Goal: Find contact information: Find contact information

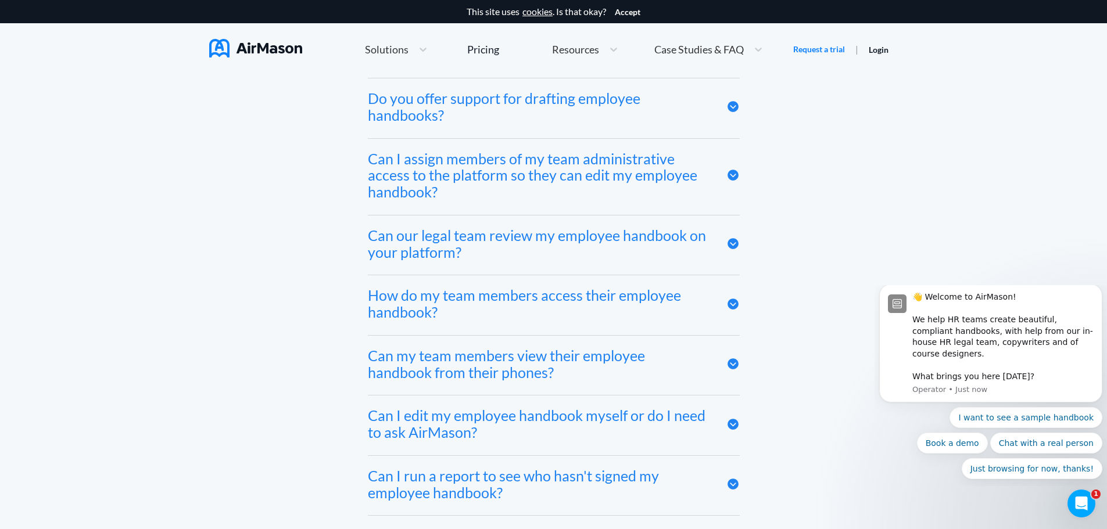
scroll to position [5706, 0]
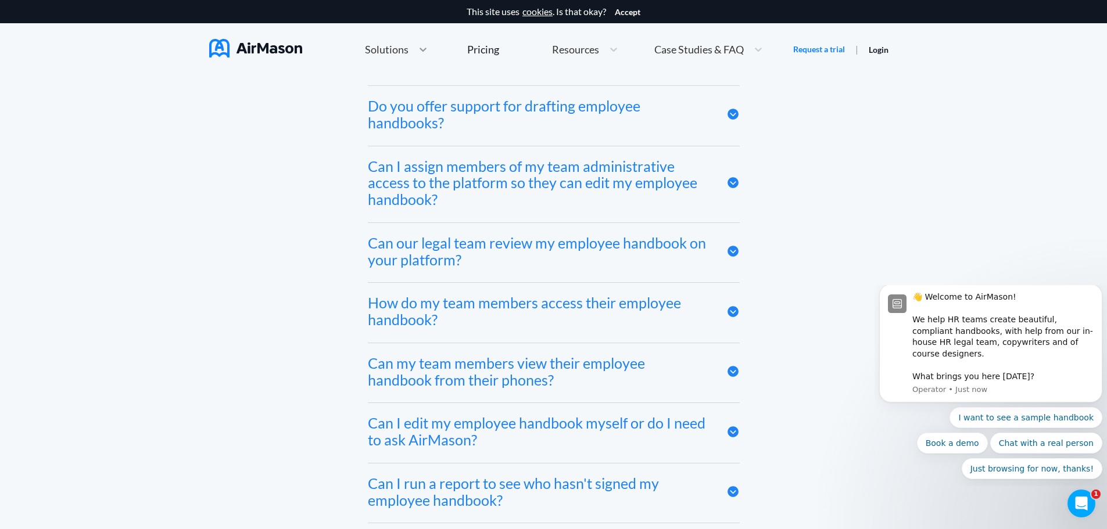
click at [423, 46] on icon at bounding box center [423, 50] width 12 height 12
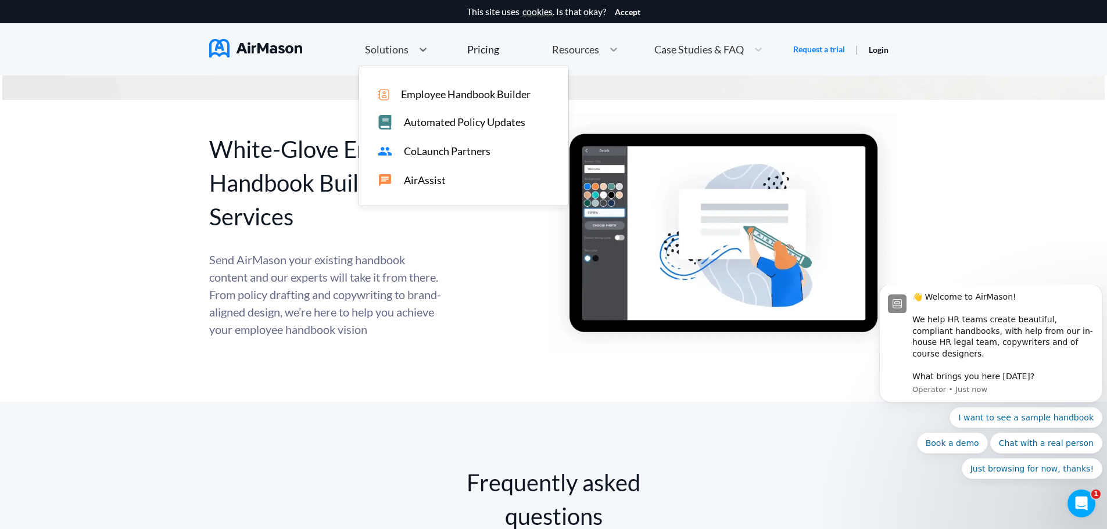
click at [619, 46] on div at bounding box center [613, 50] width 21 height 12
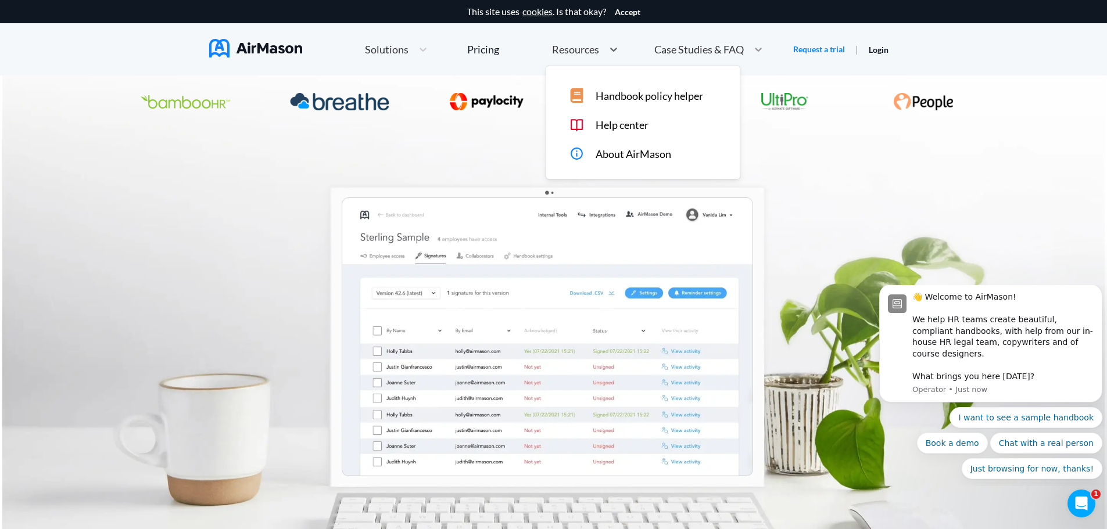
scroll to position [4189, 0]
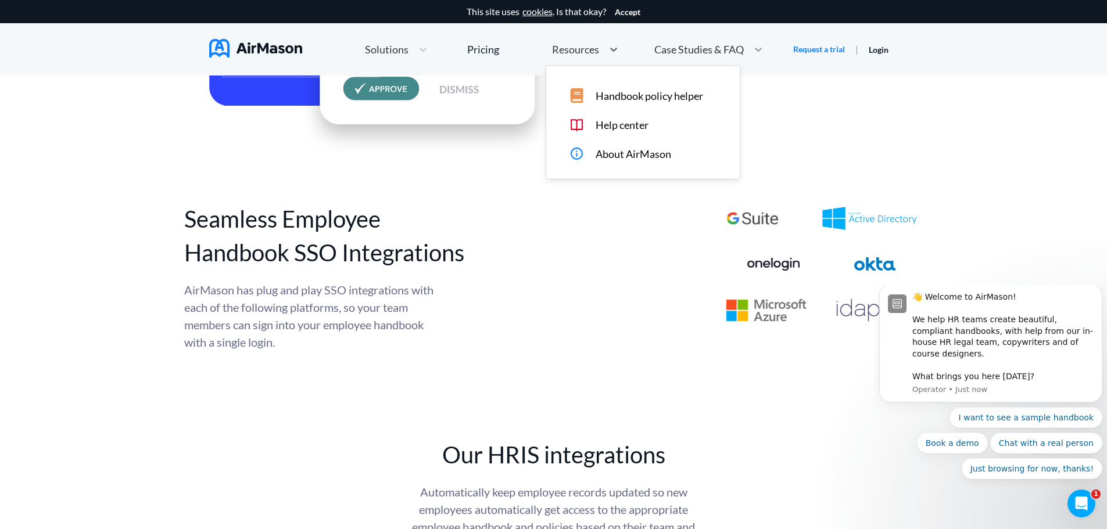
click at [755, 48] on icon at bounding box center [758, 50] width 12 height 12
click at [266, 44] on img at bounding box center [255, 48] width 93 height 19
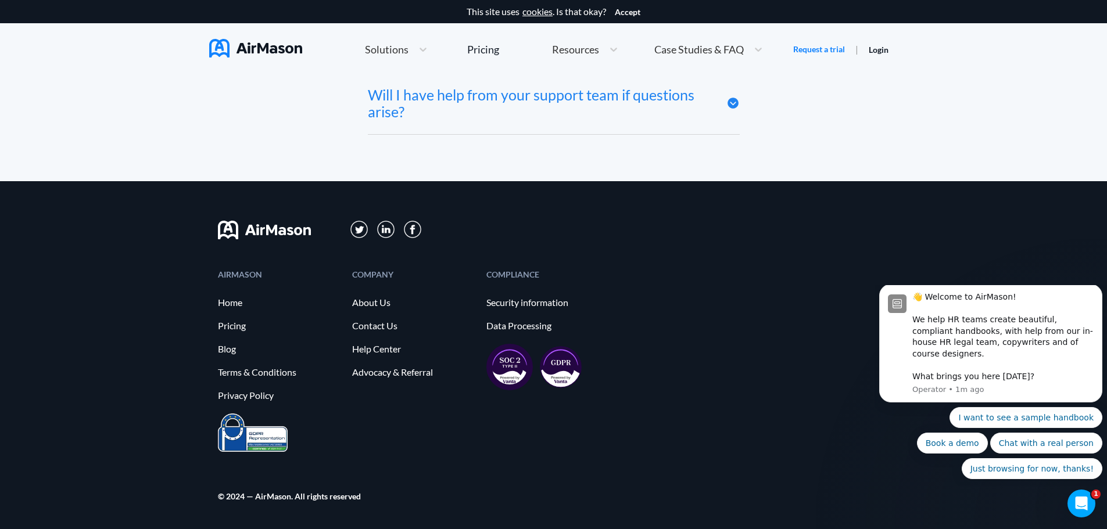
scroll to position [6461, 0]
click at [1075, 506] on icon "Open Intercom Messenger" at bounding box center [1079, 502] width 19 height 19
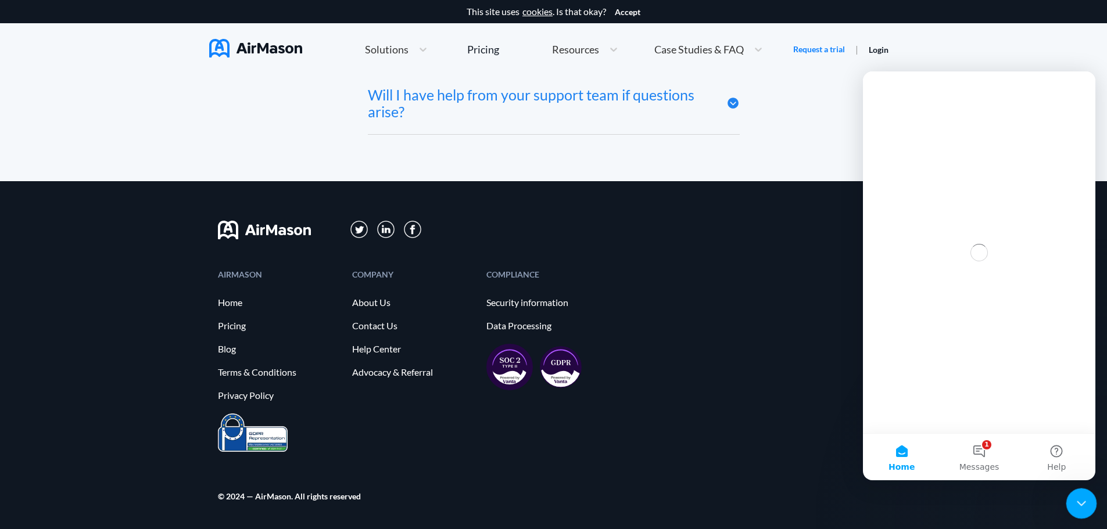
scroll to position [0, 0]
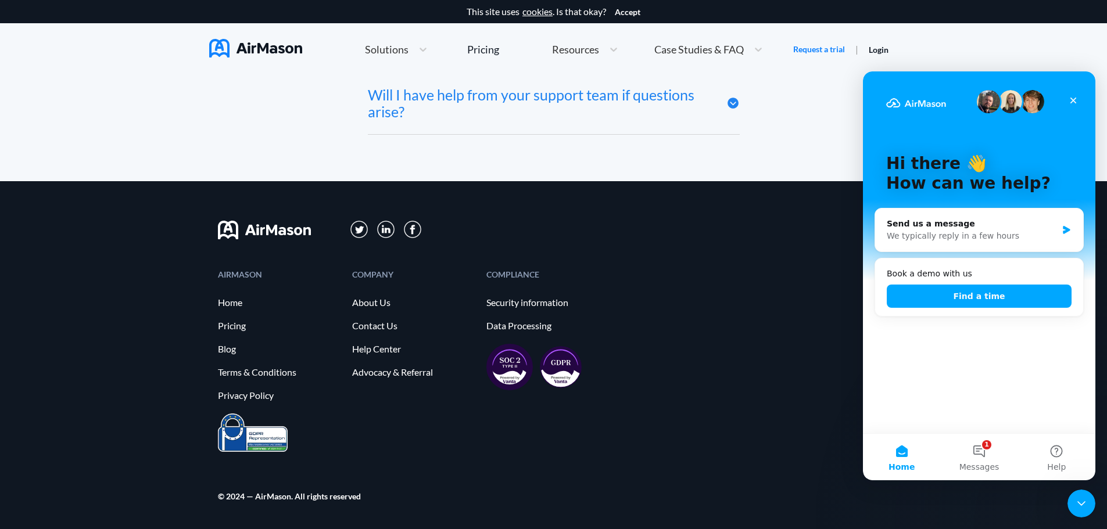
click at [913, 338] on div "Hi there 👋 How can we help? Send us a message We typically reply in a few hours…" at bounding box center [979, 252] width 232 height 362
click at [1075, 96] on icon "Close" at bounding box center [1072, 100] width 9 height 9
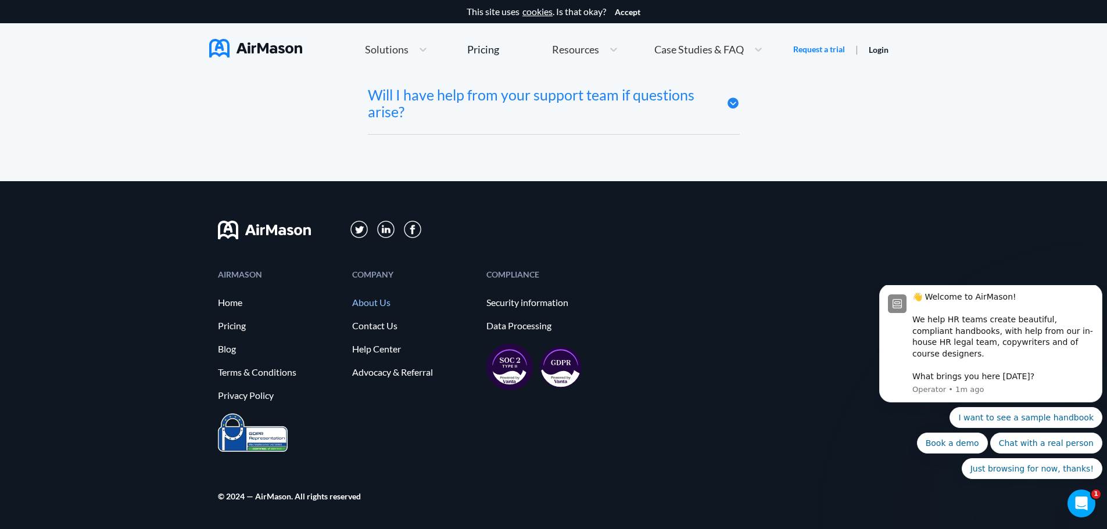
click at [364, 300] on link "About Us" at bounding box center [413, 302] width 123 height 10
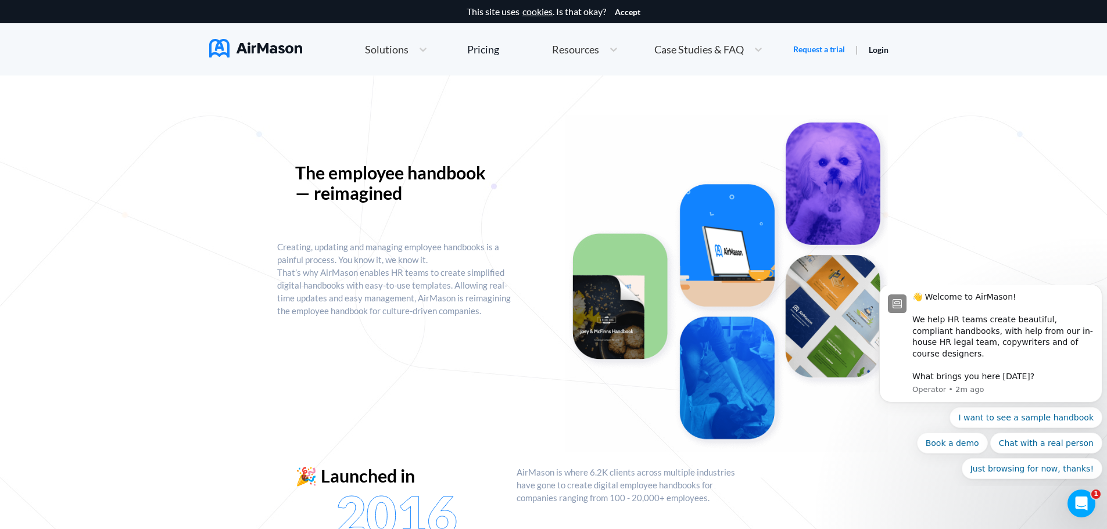
scroll to position [60, 0]
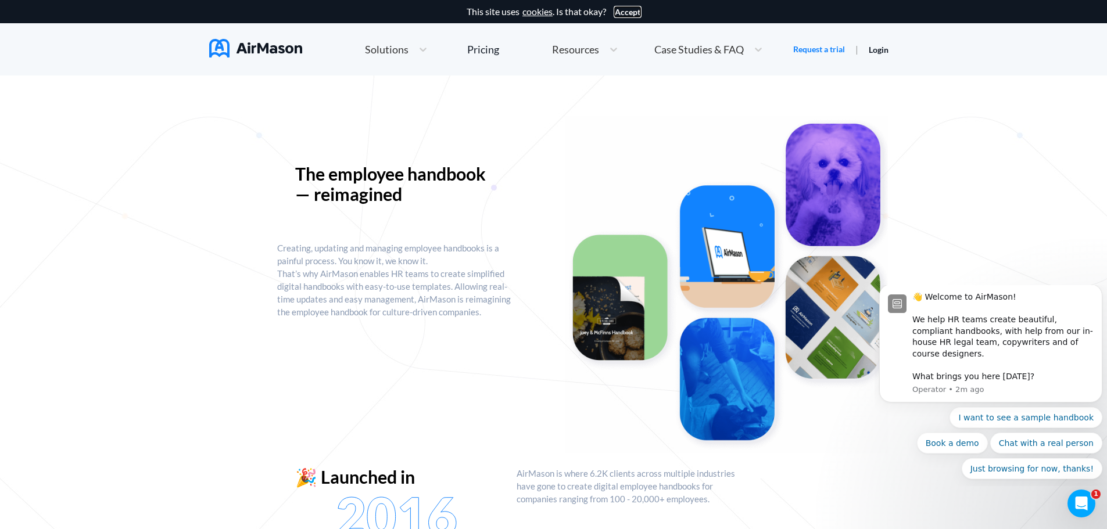
click at [632, 10] on button "Accept" at bounding box center [628, 12] width 26 height 9
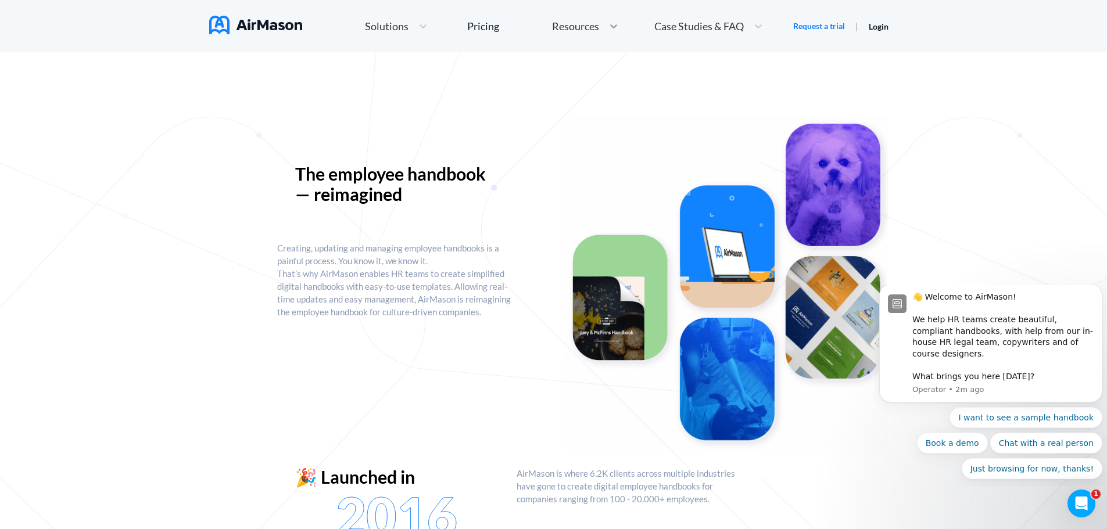
scroll to position [0, 0]
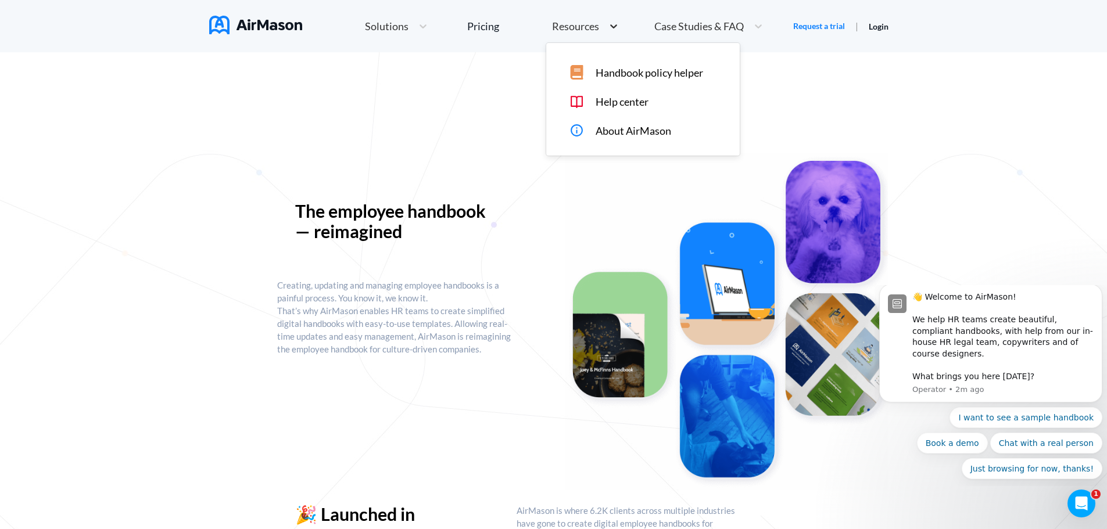
click at [612, 25] on icon at bounding box center [614, 26] width 12 height 12
click at [419, 23] on icon at bounding box center [423, 26] width 12 height 12
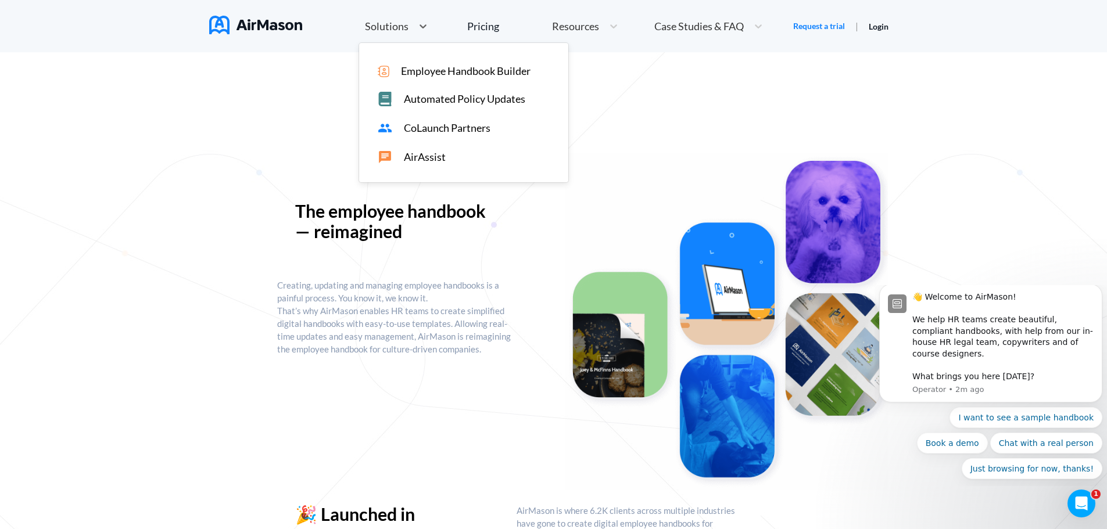
click at [260, 25] on img at bounding box center [255, 25] width 93 height 19
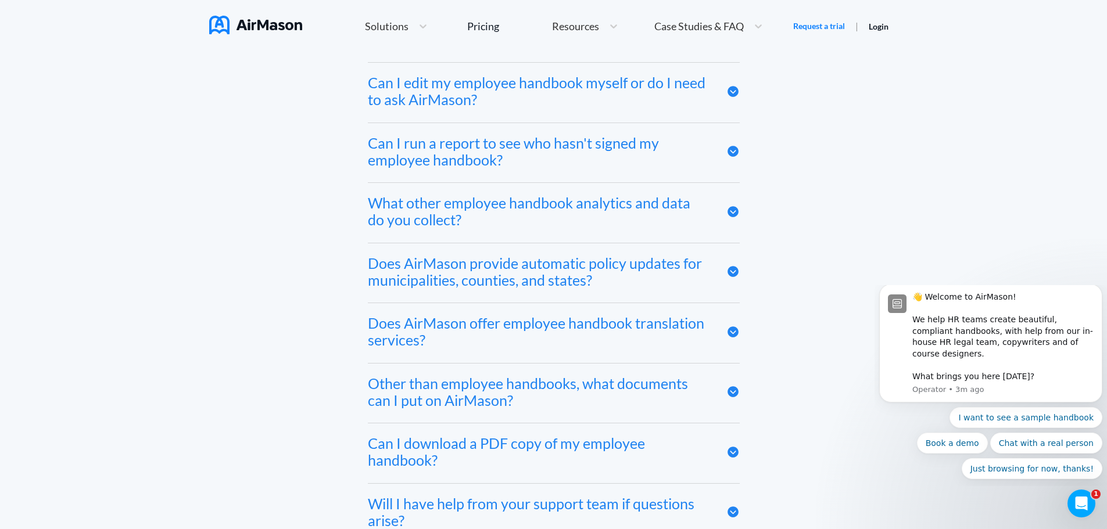
scroll to position [6042, 0]
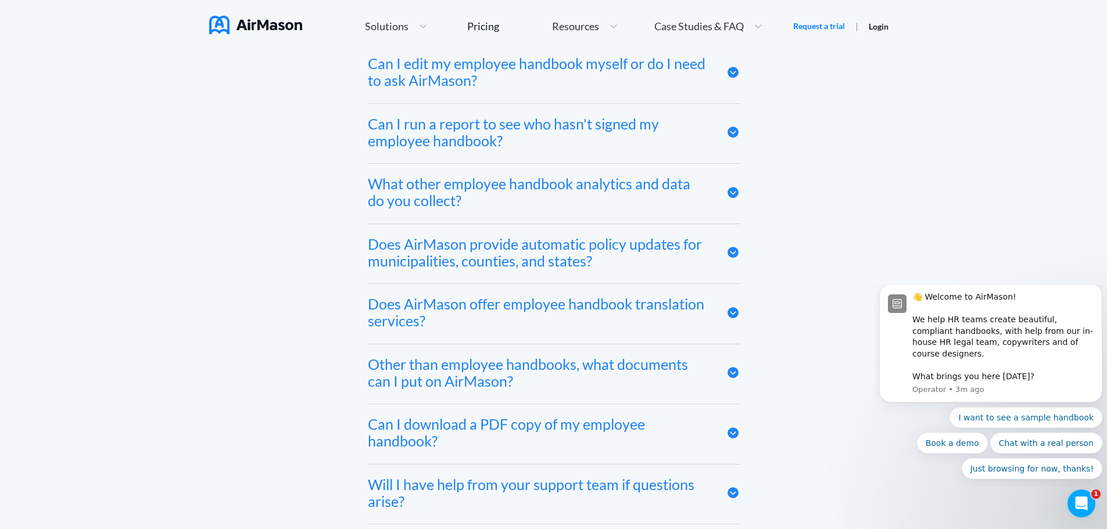
click at [732, 378] on icon at bounding box center [732, 372] width 11 height 11
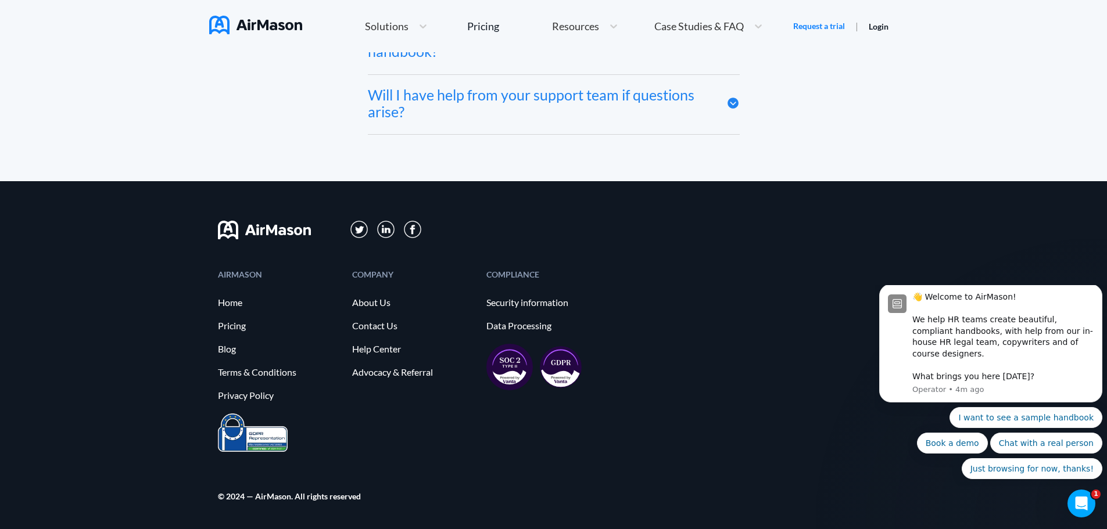
scroll to position [6499, 0]
click at [357, 324] on link "Contact Us" at bounding box center [413, 326] width 123 height 10
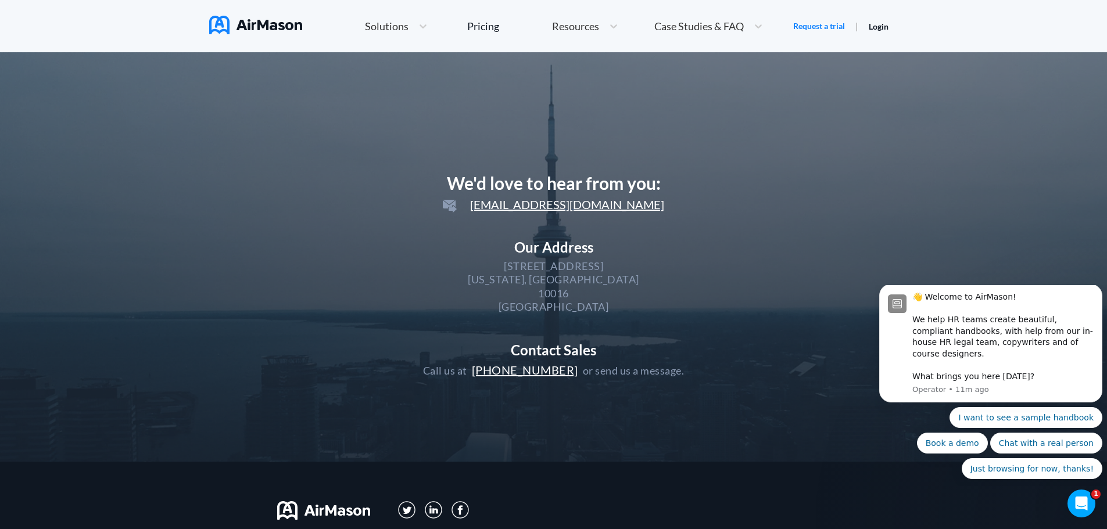
scroll to position [6438, 0]
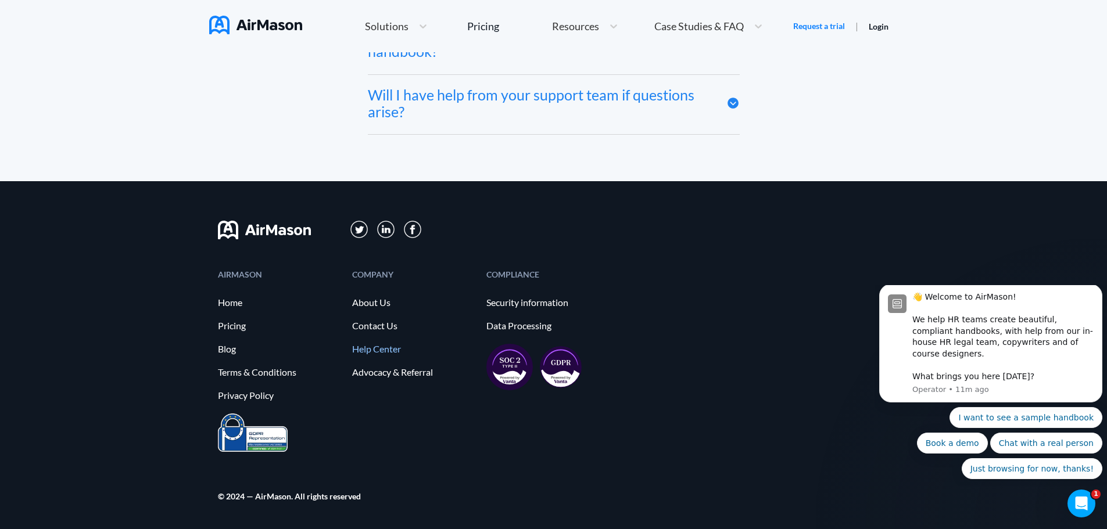
click at [379, 345] on link "Help Center" at bounding box center [413, 349] width 123 height 10
